Goal: Task Accomplishment & Management: Manage account settings

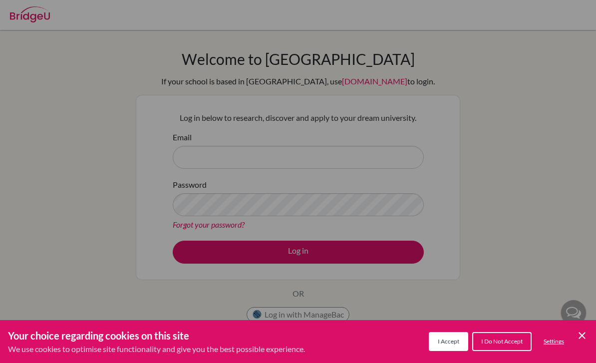
click at [583, 337] on icon "Save and close" at bounding box center [582, 335] width 7 height 7
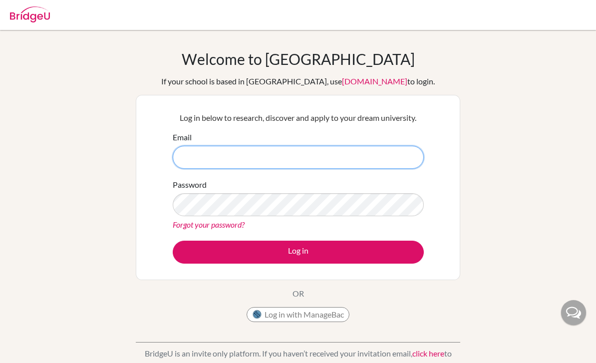
click at [294, 157] on input "Email" at bounding box center [298, 157] width 251 height 23
type input "rarinfirst@gmail.com"
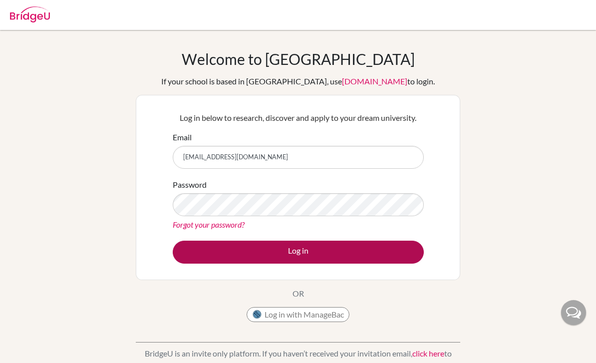
click at [376, 252] on button "Log in" at bounding box center [298, 252] width 251 height 23
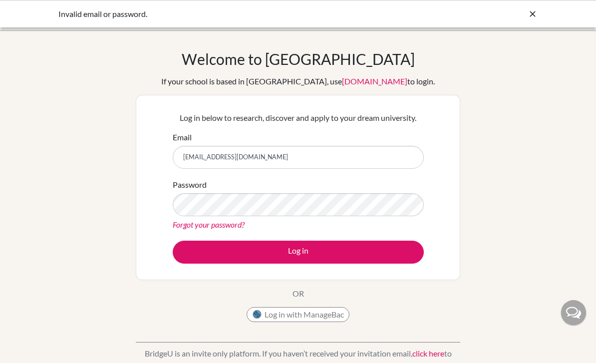
click at [536, 14] on icon at bounding box center [533, 14] width 10 height 10
click at [531, 14] on icon at bounding box center [533, 14] width 10 height 10
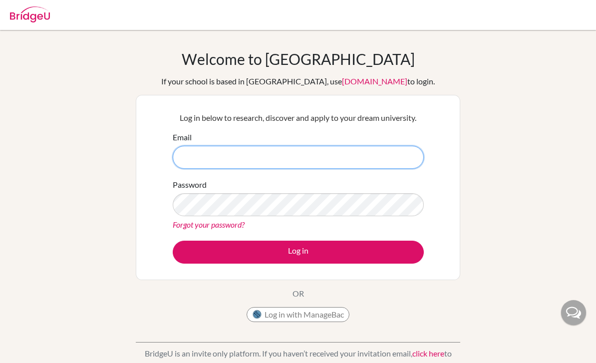
click at [351, 168] on input "Email" at bounding box center [298, 157] width 251 height 23
type input "[EMAIL_ADDRESS][DOMAIN_NAME]"
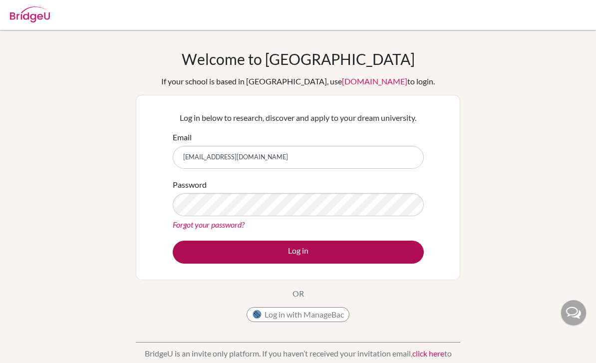
click at [369, 253] on button "Log in" at bounding box center [298, 252] width 251 height 23
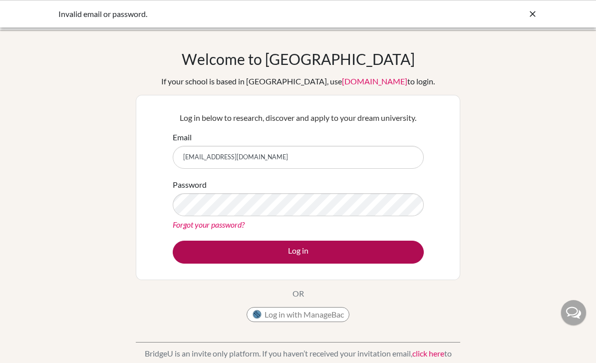
click at [367, 260] on button "Log in" at bounding box center [298, 252] width 251 height 23
click at [359, 254] on button "Log in" at bounding box center [298, 252] width 251 height 23
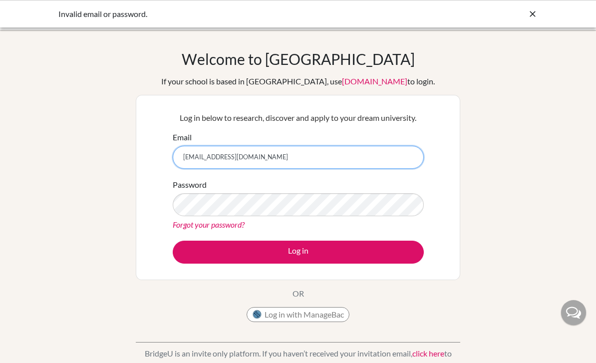
click at [412, 165] on input "rarinfirst@gmail.com" at bounding box center [298, 157] width 251 height 23
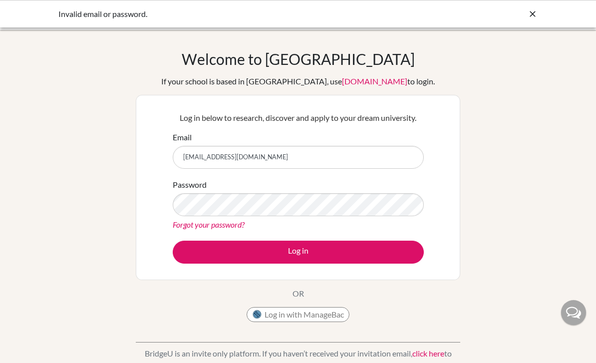
click at [400, 229] on div "Forgot your password?" at bounding box center [298, 225] width 251 height 12
click at [228, 229] on link "Forgot your password?" at bounding box center [209, 224] width 72 height 9
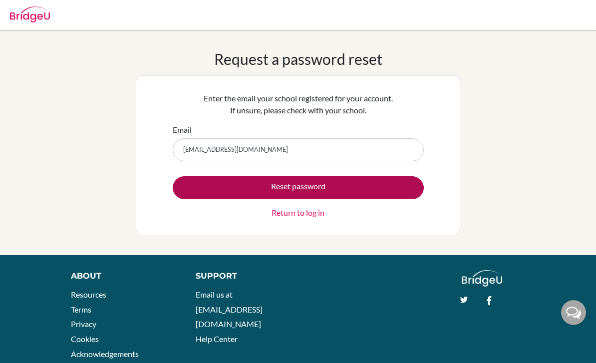
type input "rarinfirst@gmail.com"
click at [412, 177] on button "Reset password" at bounding box center [298, 187] width 251 height 23
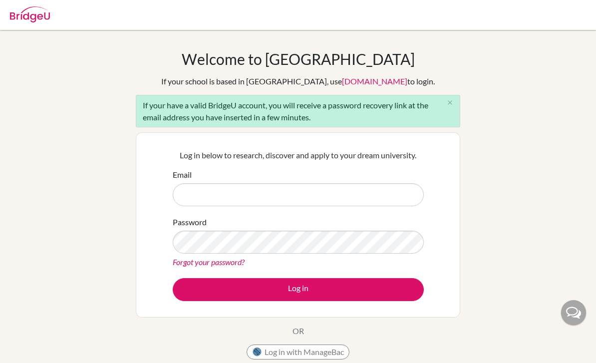
click at [234, 267] on link "Forgot your password?" at bounding box center [209, 261] width 72 height 9
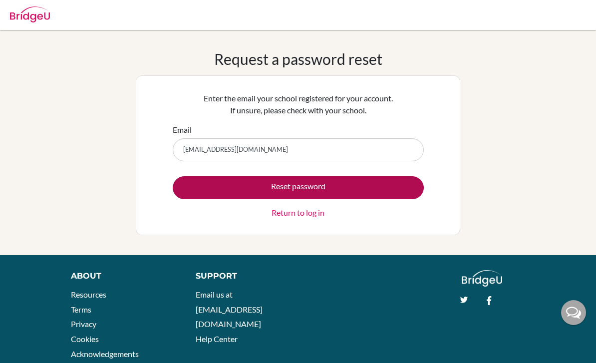
type input "rarin.pa2026@kmids.ac.th"
click at [396, 191] on button "Reset password" at bounding box center [298, 187] width 251 height 23
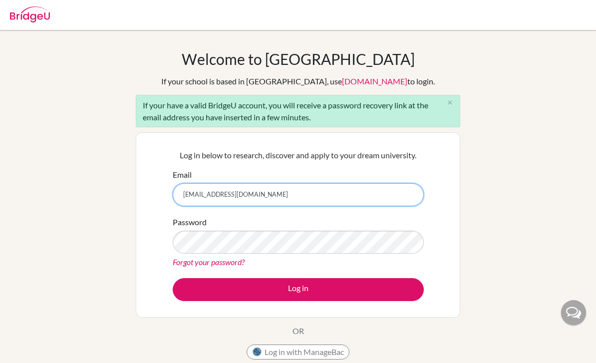
type input "[EMAIL_ADDRESS][DOMAIN_NAME]"
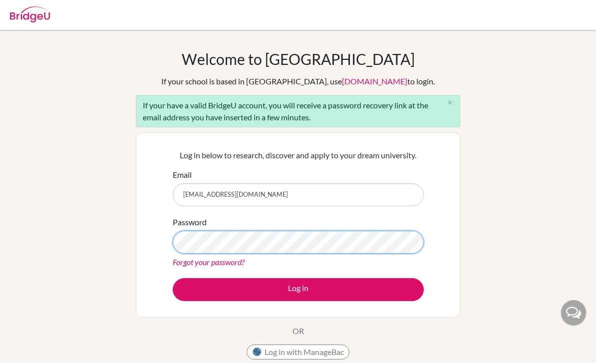
click at [298, 289] on button "Log in" at bounding box center [298, 289] width 251 height 23
